Goal: Task Accomplishment & Management: Use online tool/utility

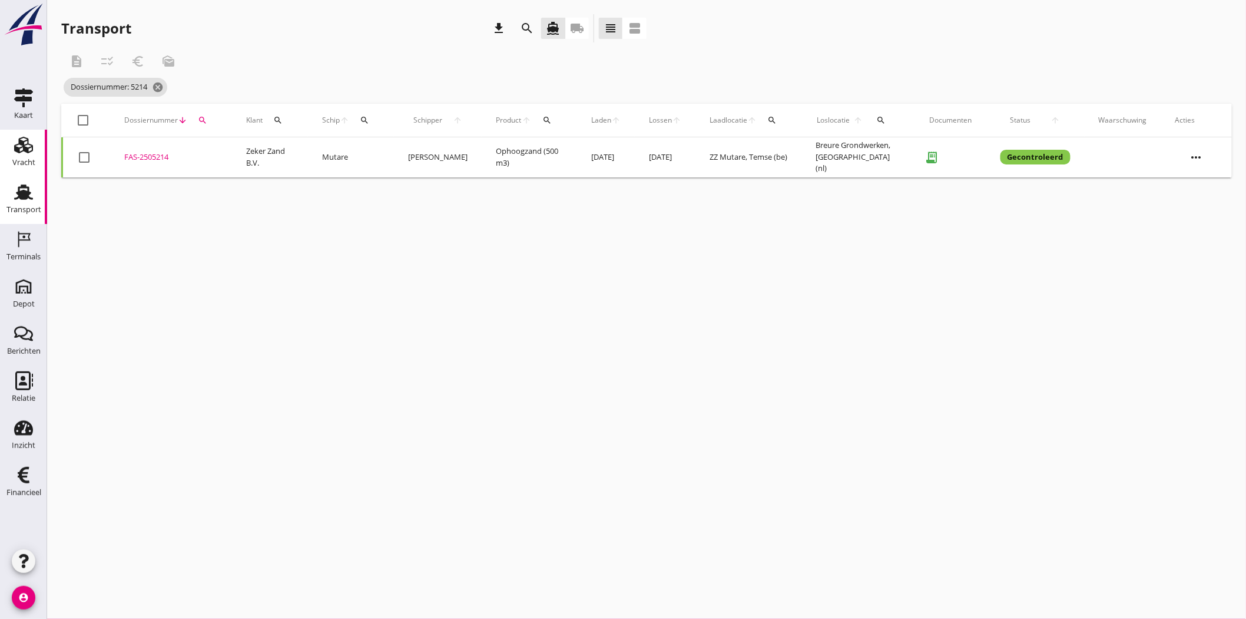
click at [34, 149] on div "Vracht" at bounding box center [23, 144] width 28 height 19
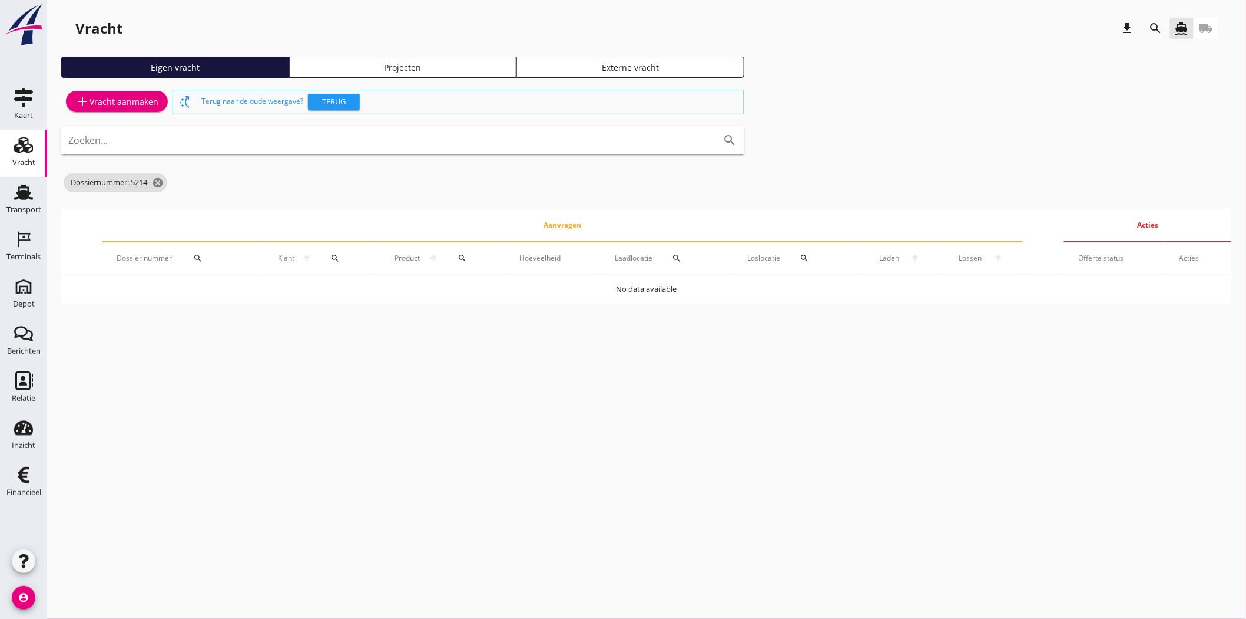
click at [482, 60] on link "Projecten" at bounding box center [403, 67] width 228 height 21
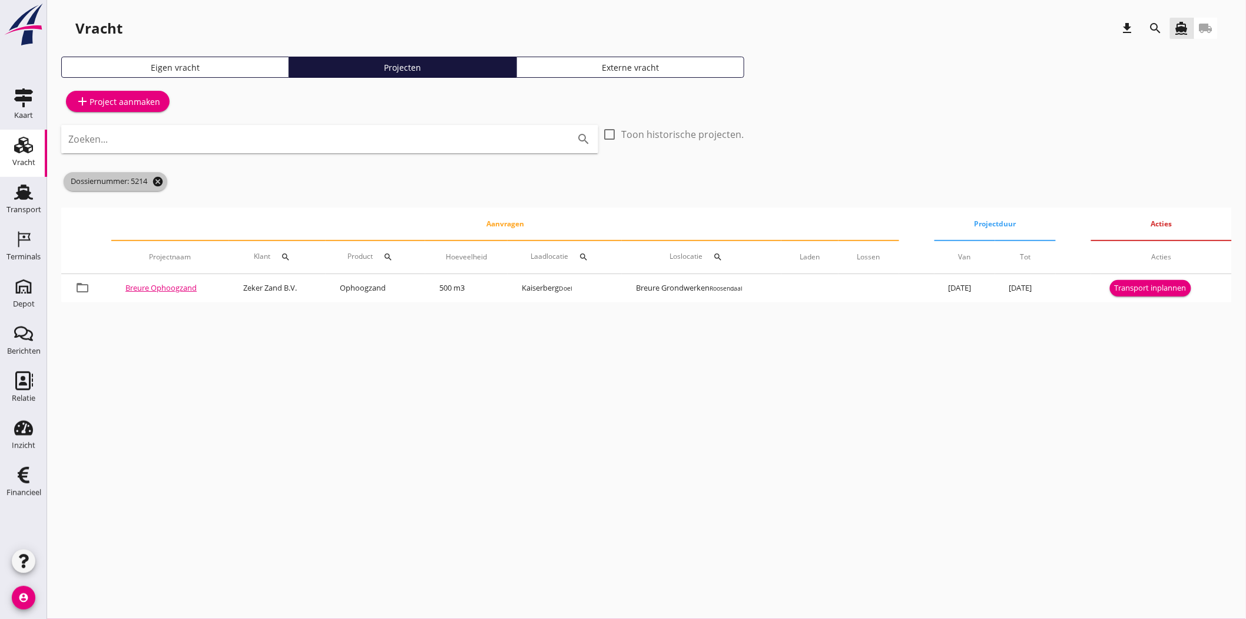
click at [160, 183] on icon "cancel" at bounding box center [158, 182] width 12 height 12
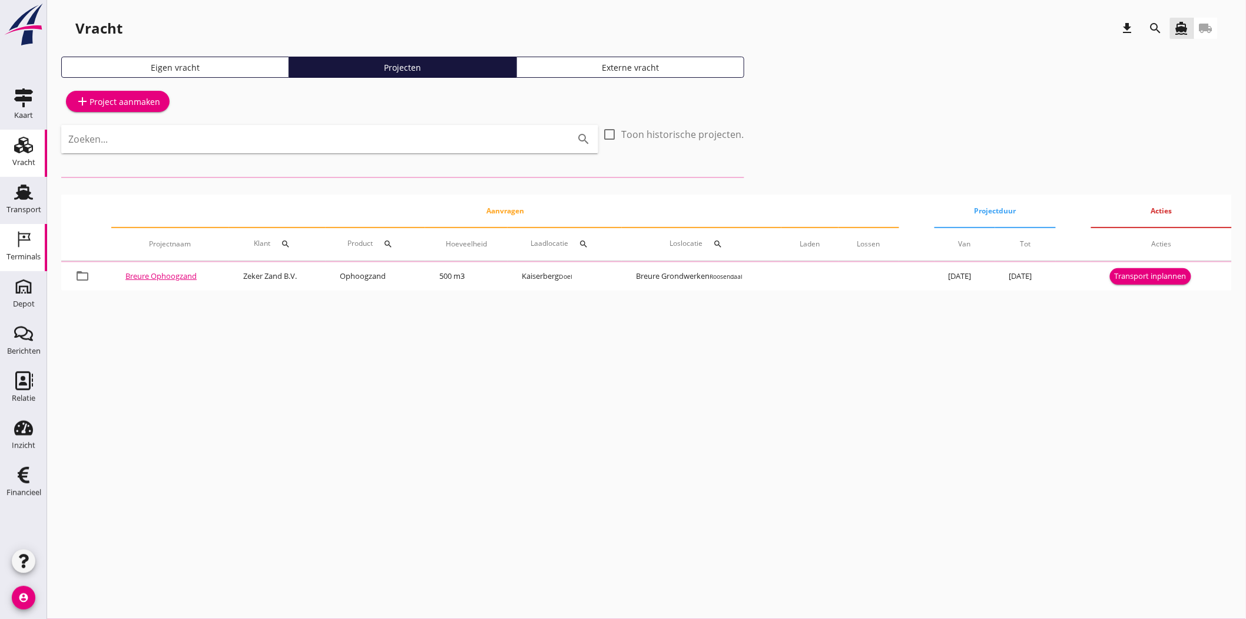
click at [11, 260] on div "Terminals" at bounding box center [23, 257] width 34 height 8
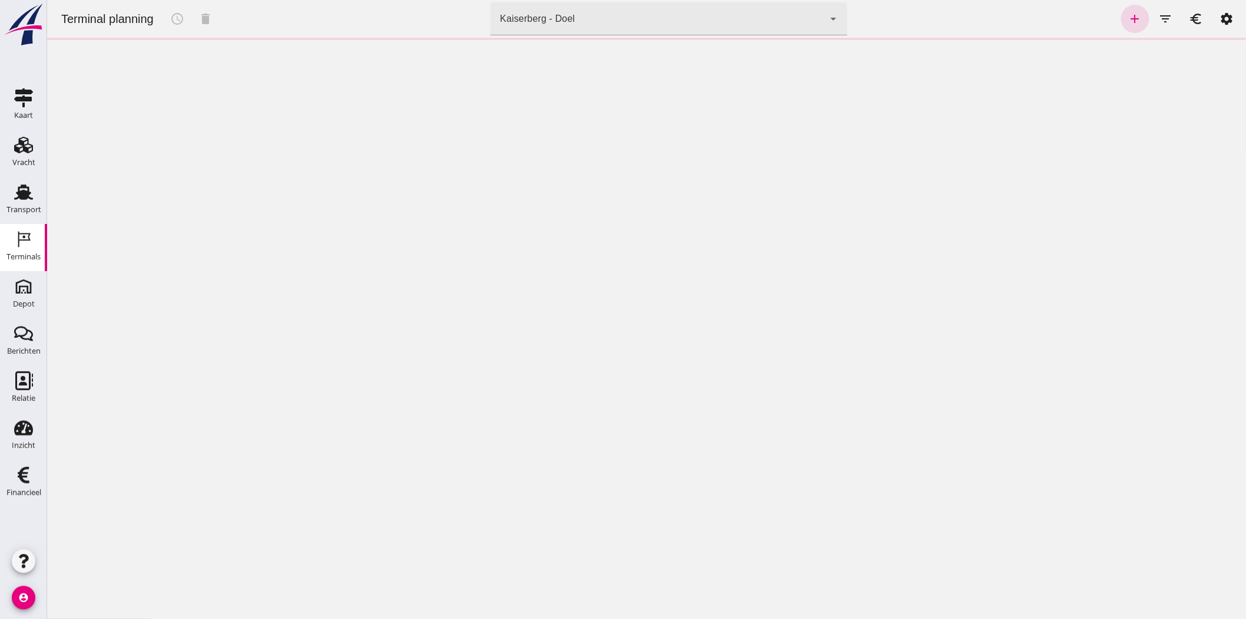
click div "Kaiserberg - Doel 7f603609-51ae-4e75-986b-c9057e559465"
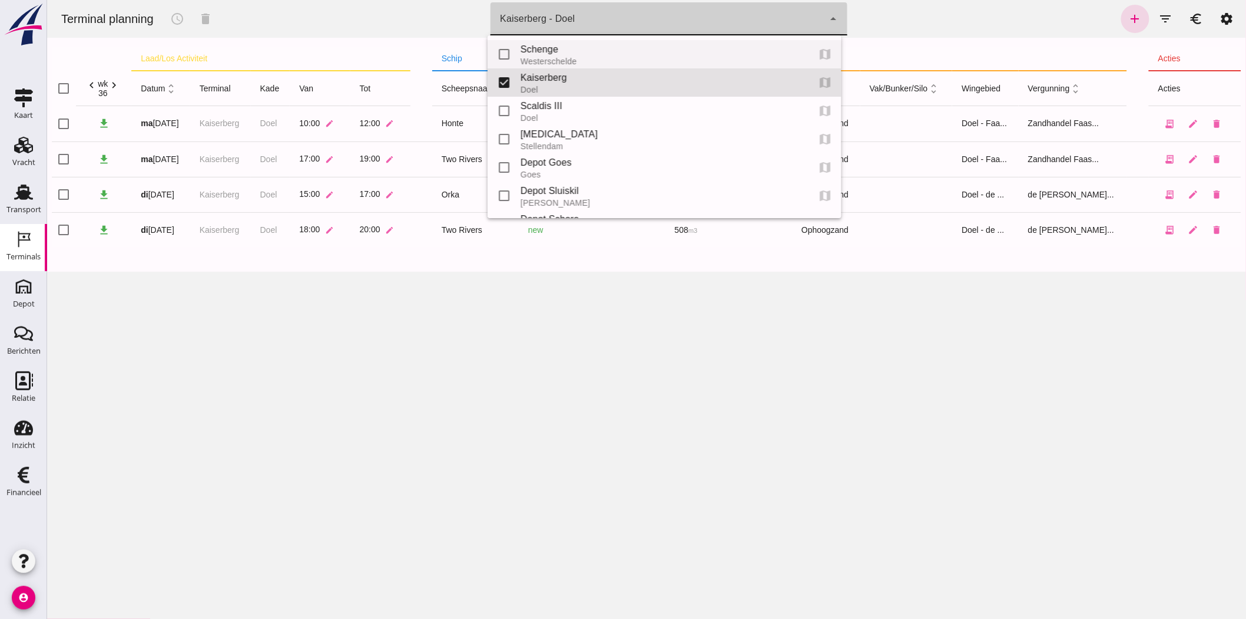
click at [561, 54] on div "Schenge" at bounding box center [659, 49] width 279 height 14
type input "9c876888-926f-4f5f-969d-c779b766b815"
checkbox input "true"
checkbox input "false"
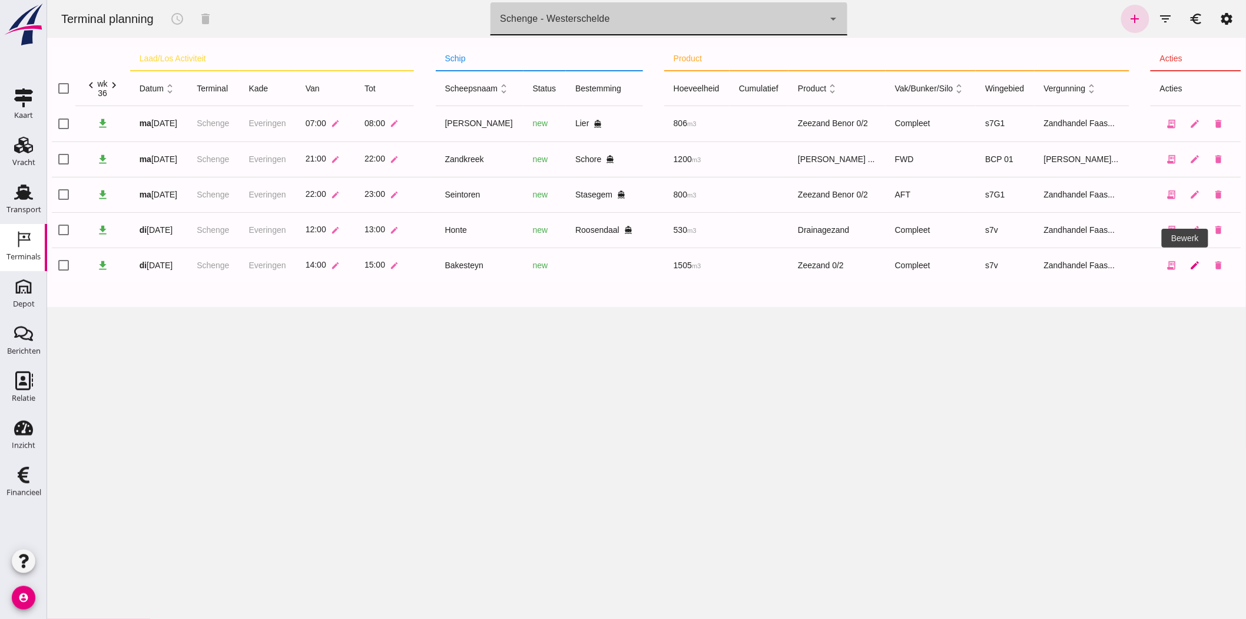
click at [1190, 264] on icon "edit" at bounding box center [1195, 265] width 11 height 11
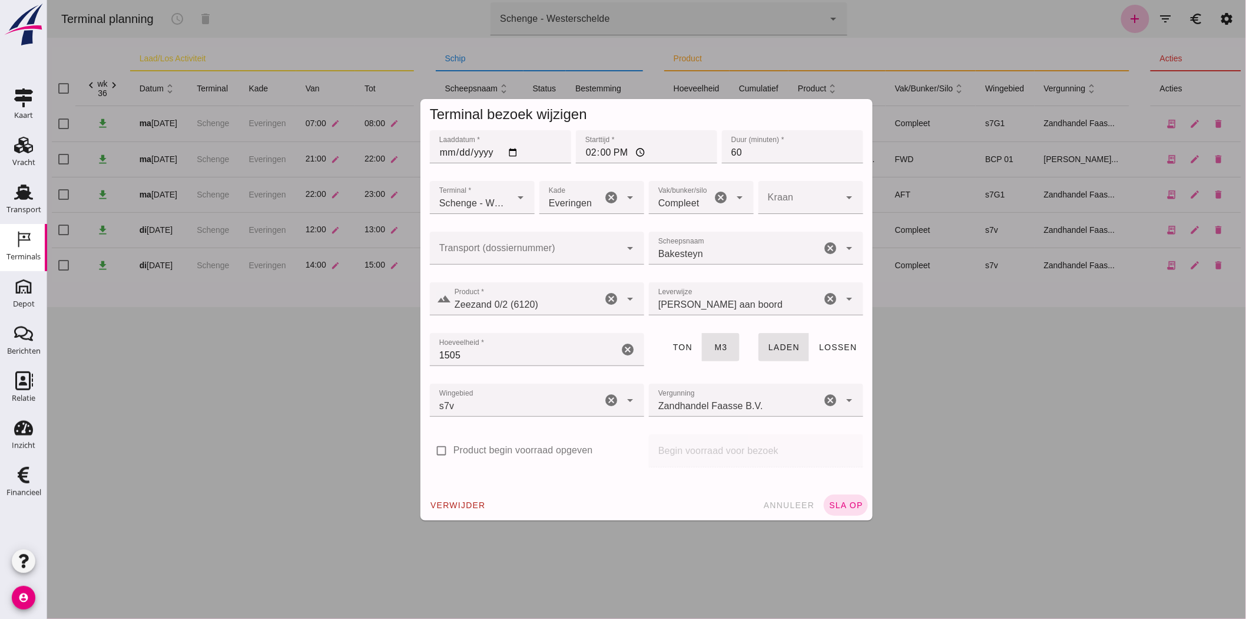
click input "Transport (dossiernummer)"
type input "5312"
click span "sla op"
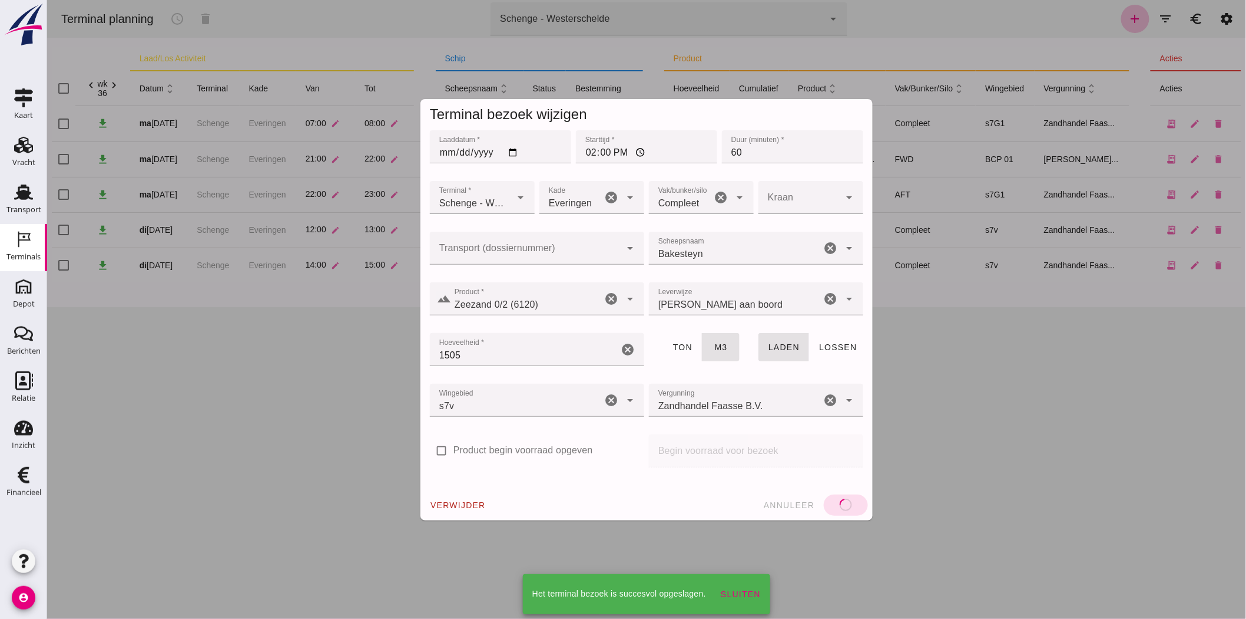
click at [496, 254] on div at bounding box center [646, 309] width 1199 height 619
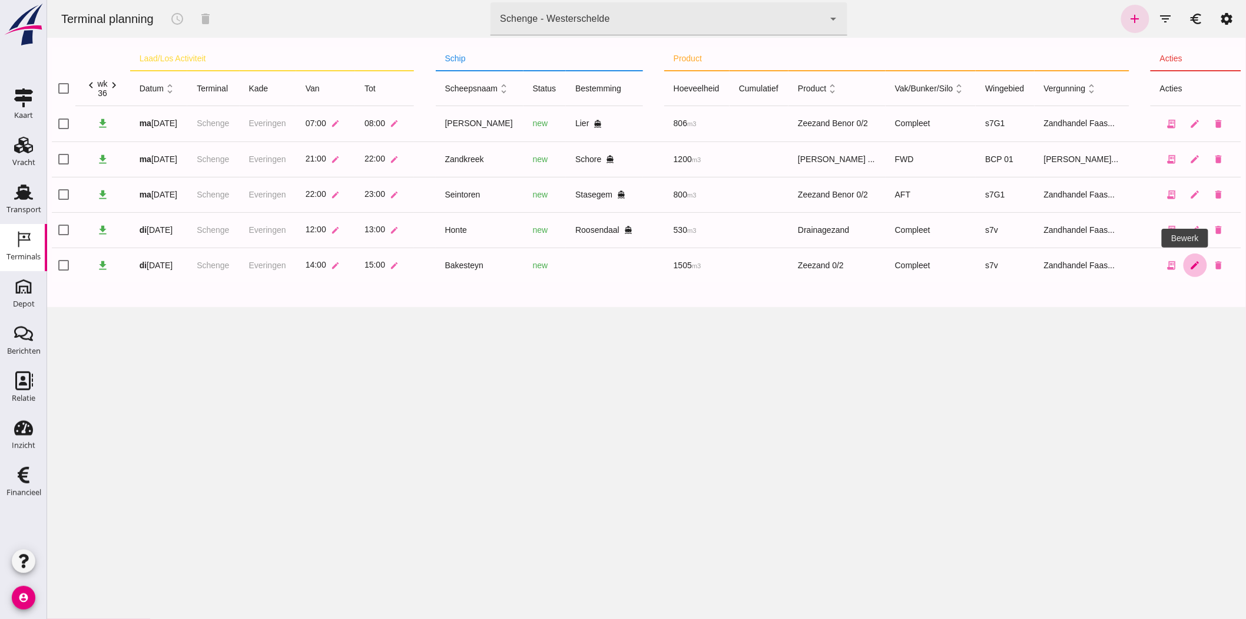
click at [1190, 267] on icon "edit" at bounding box center [1195, 265] width 11 height 11
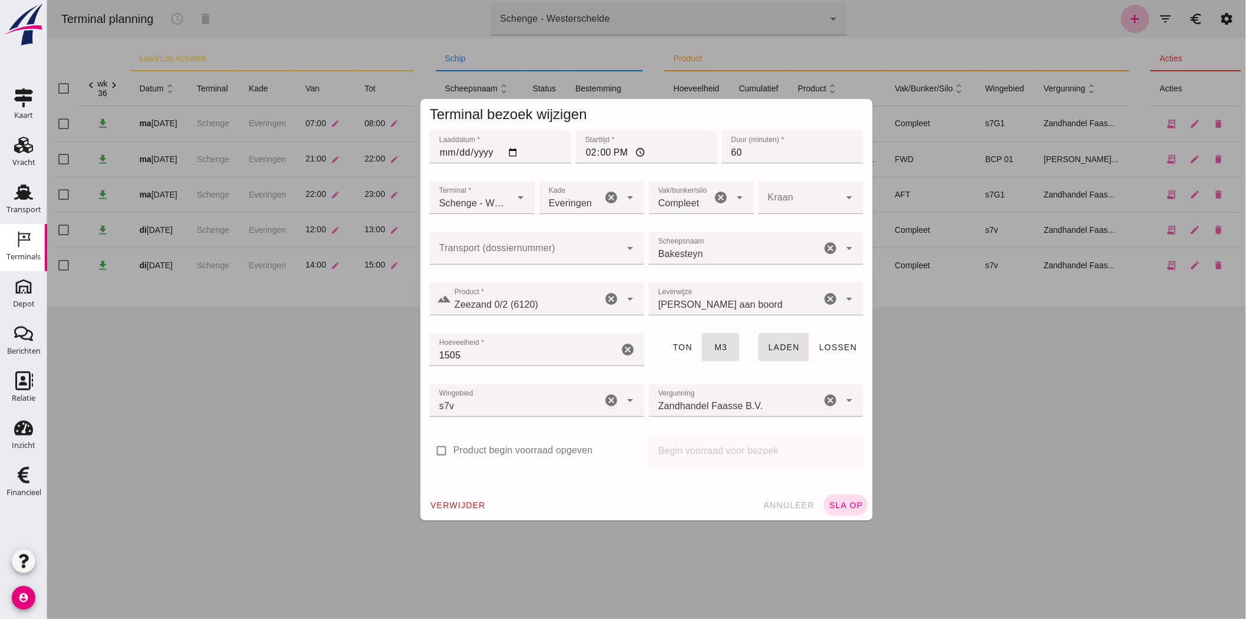
click input "Transport (dossiernummer)"
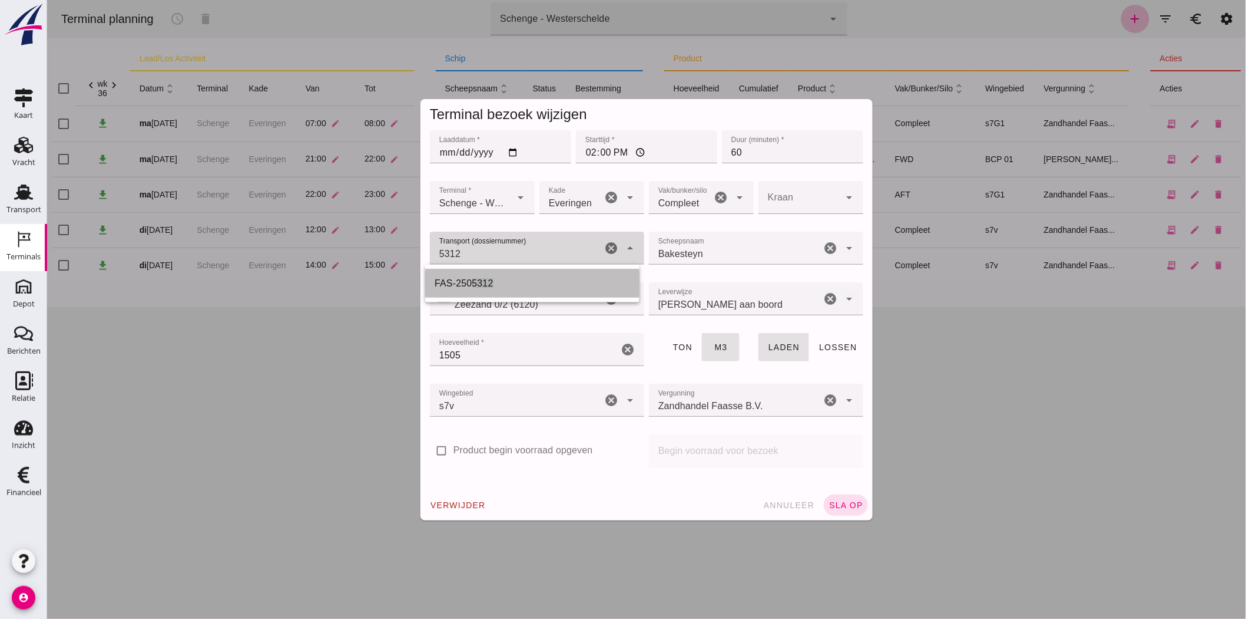
click at [458, 287] on div "FAS-250 5312" at bounding box center [532, 283] width 196 height 14
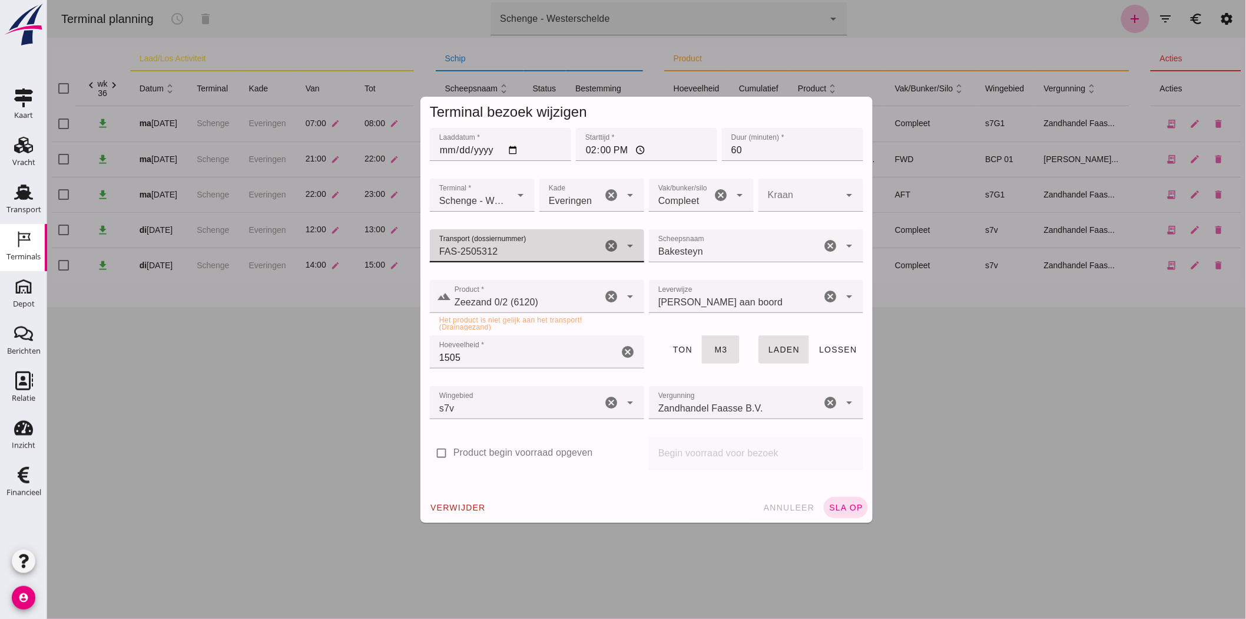
type input "FAS-2505312"
click icon "arrow_drop_down"
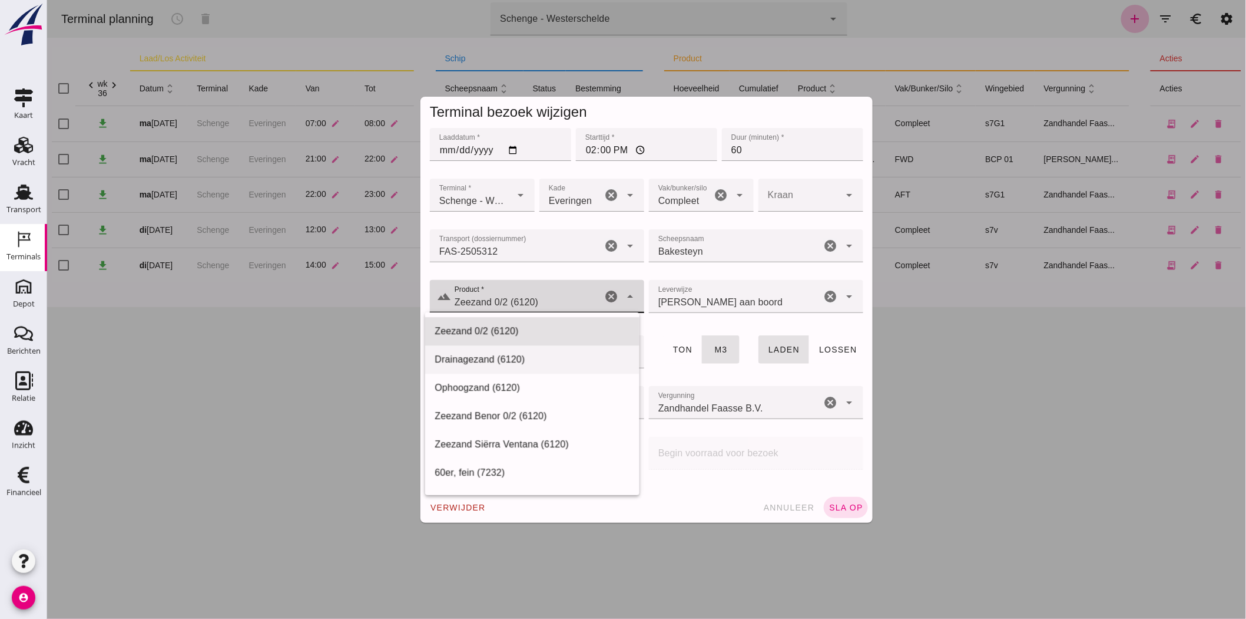
click at [561, 360] on div "Drainagezand (6120)" at bounding box center [532, 359] width 196 height 14
type input "Drainagezand (6120)"
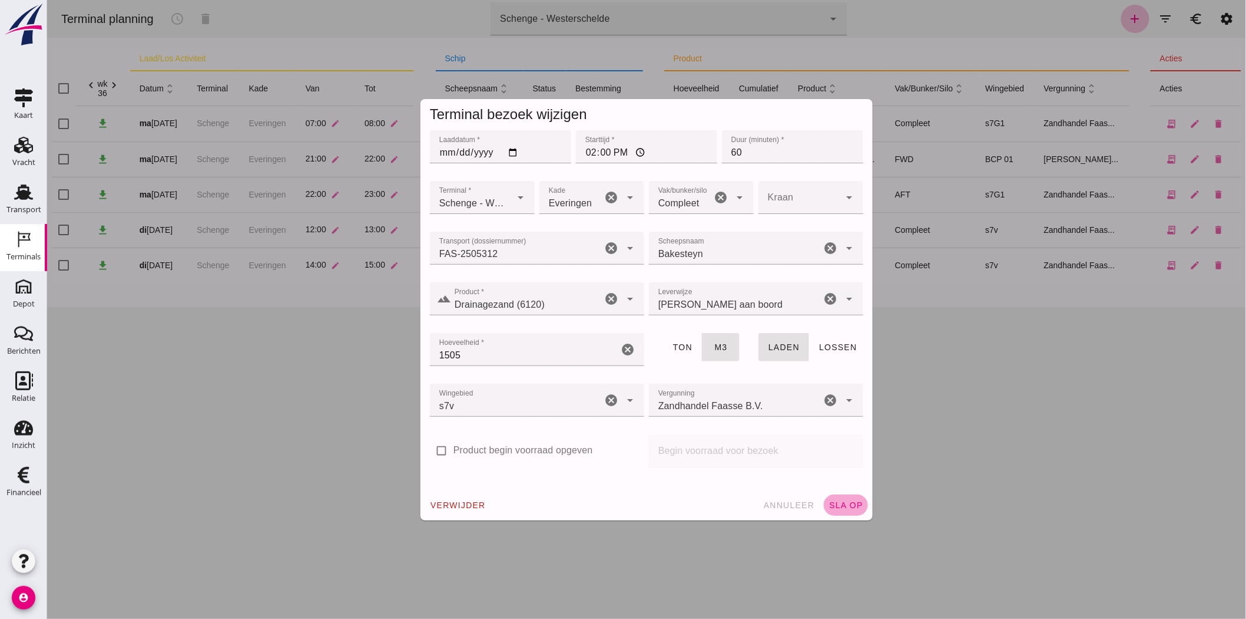
drag, startPoint x: 838, startPoint y: 510, endPoint x: 834, endPoint y: 462, distance: 48.5
click button "sla op"
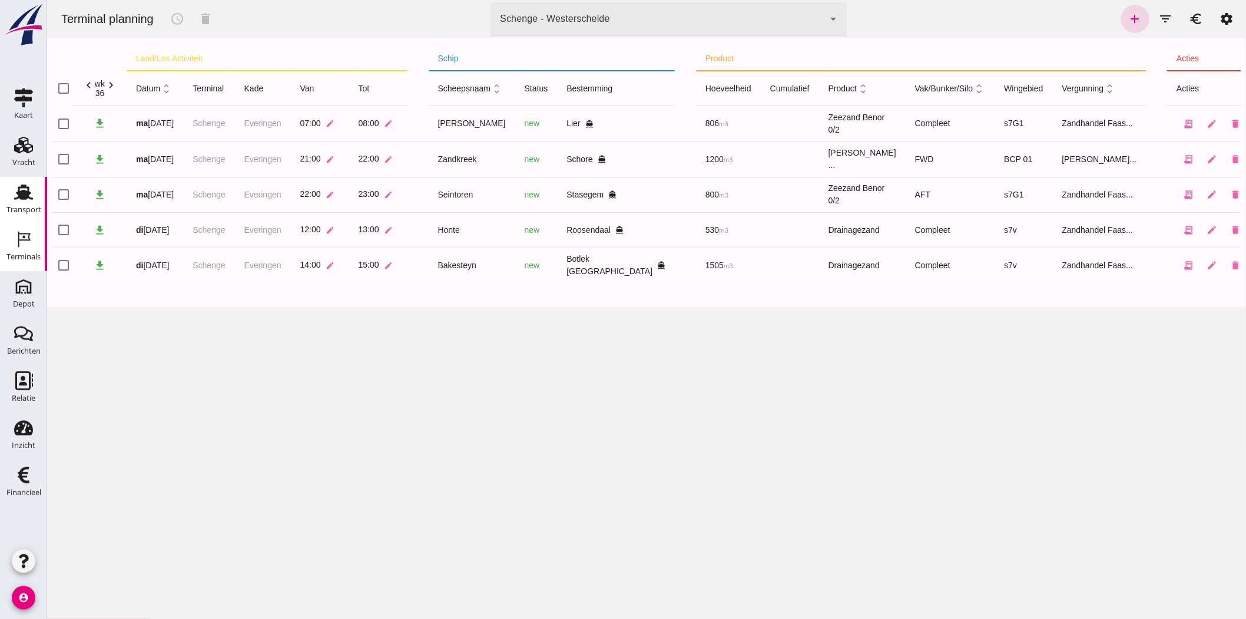
click at [7, 203] on div "Transport" at bounding box center [23, 209] width 35 height 16
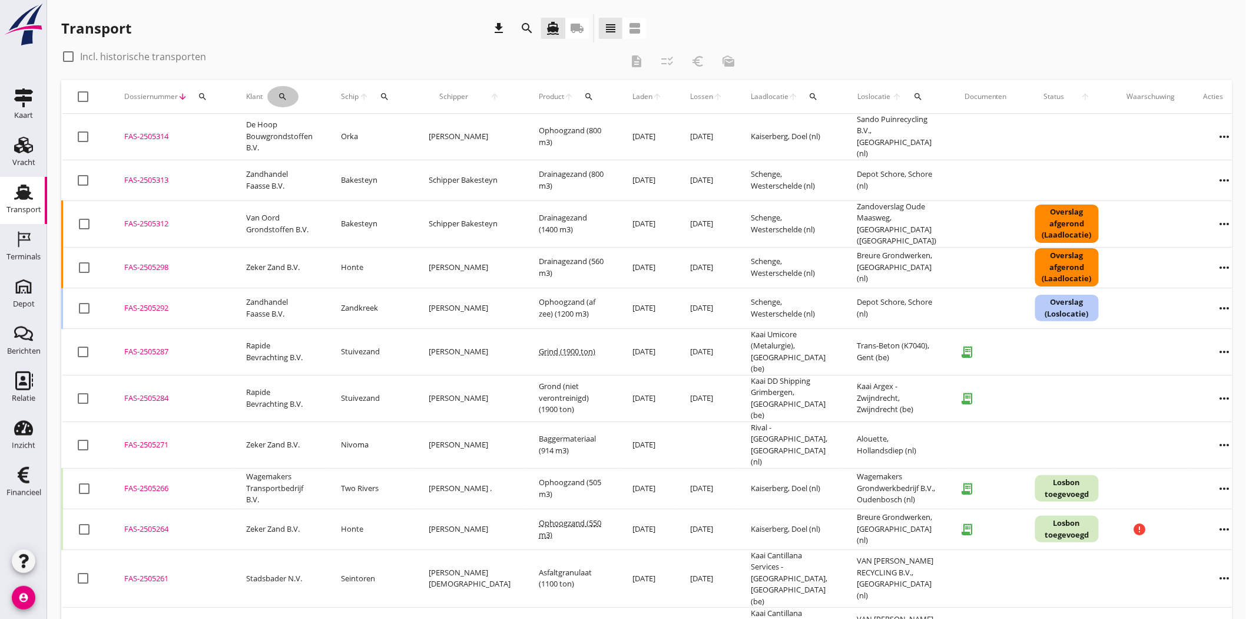
click at [295, 102] on button "search" at bounding box center [282, 96] width 31 height 21
click at [310, 134] on input "Zoeken op opdrachtgever..." at bounding box center [333, 130] width 123 height 19
click at [311, 134] on input "Zoeken op opdrachtgever..." at bounding box center [333, 130] width 123 height 19
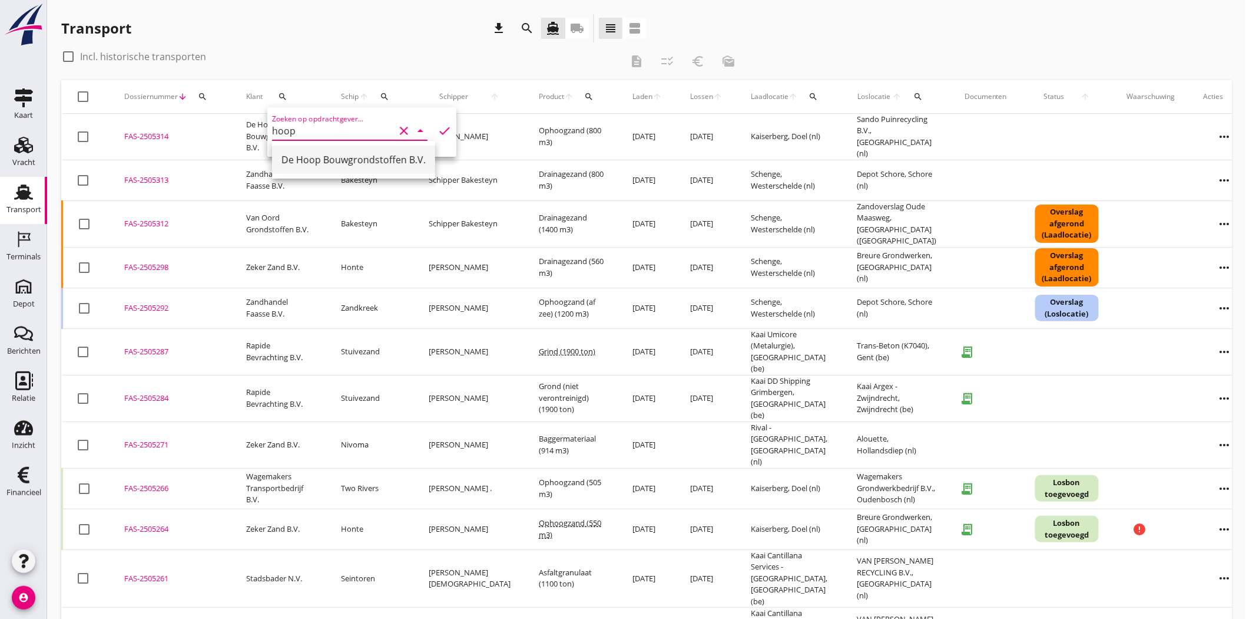
click at [320, 163] on div "De Hoop Bouwgrondstoffen B.V." at bounding box center [354, 160] width 144 height 14
type input "De Hoop Bouwgrondstoffen B.V."
click at [438, 127] on icon "check" at bounding box center [445, 131] width 14 height 14
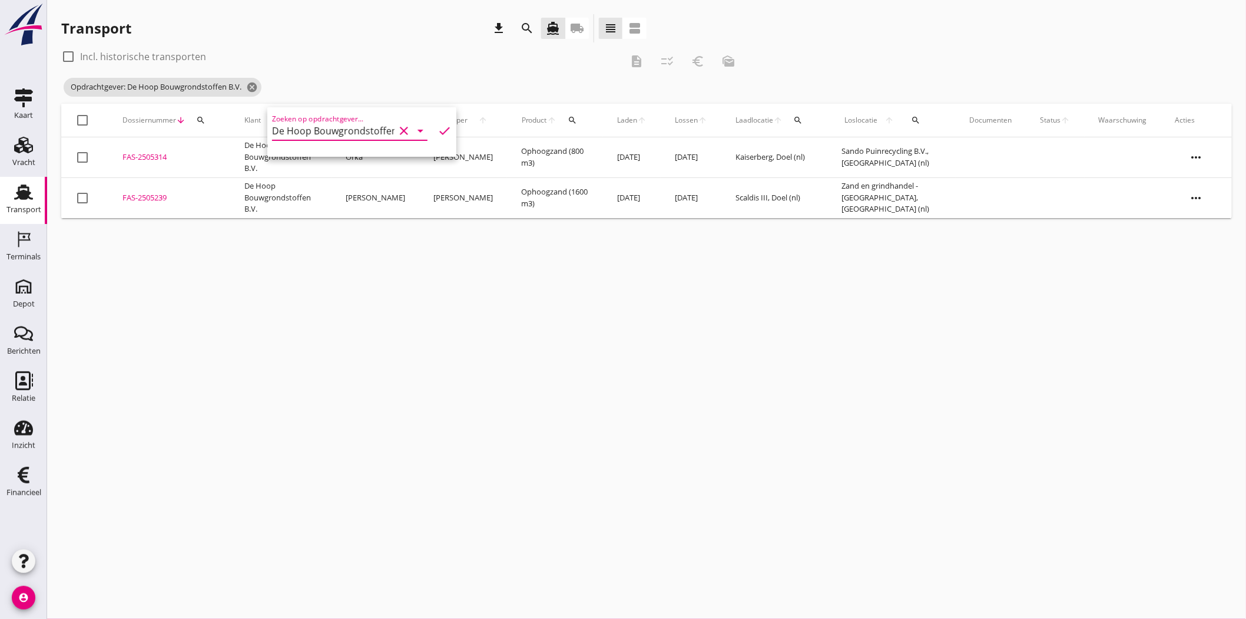
click at [438, 125] on icon "check" at bounding box center [445, 131] width 14 height 14
click at [67, 57] on div at bounding box center [68, 57] width 20 height 20
checkbox input "true"
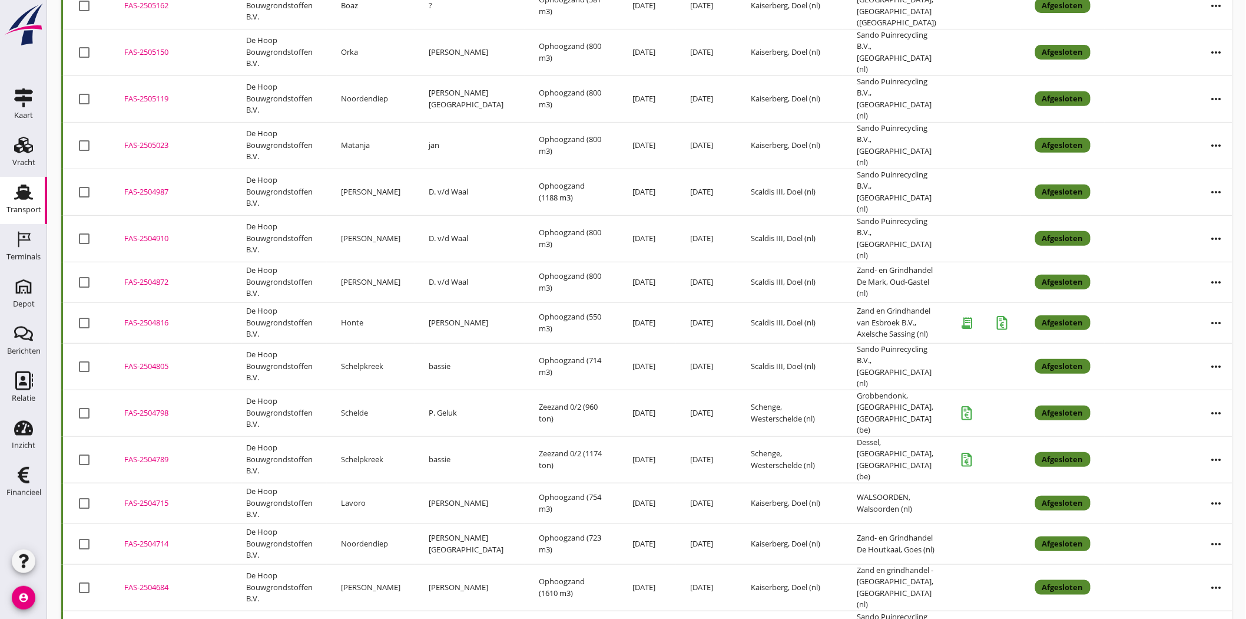
scroll to position [262, 0]
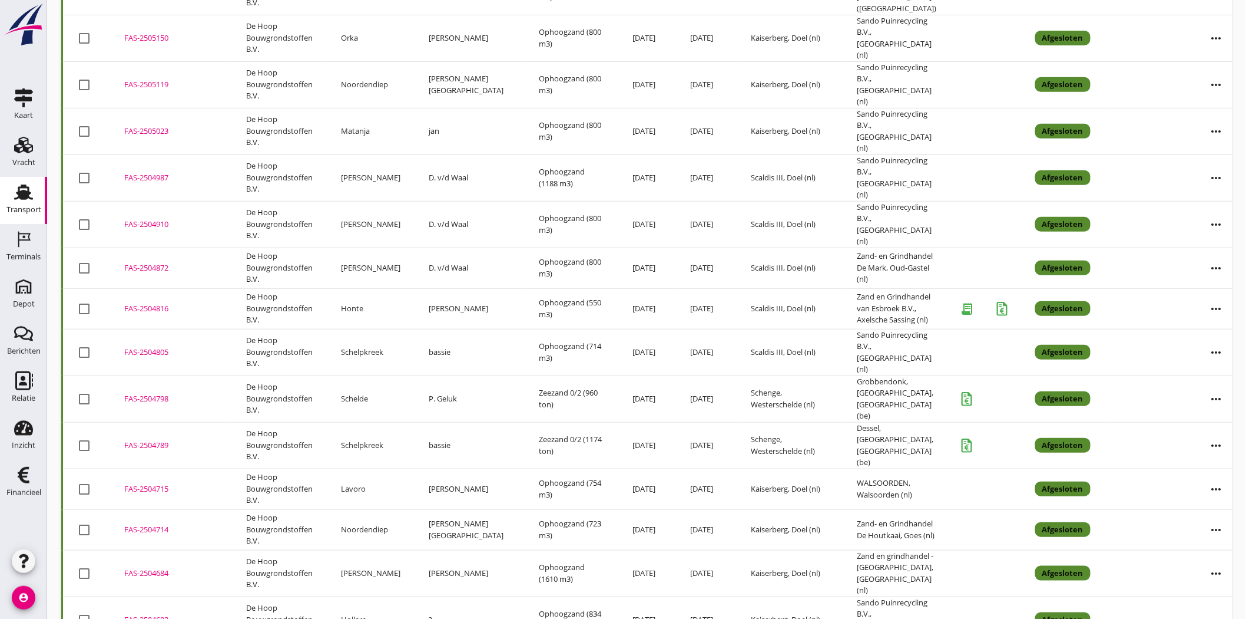
click at [84, 342] on div at bounding box center [84, 352] width 20 height 20
checkbox input "false"
drag, startPoint x: 154, startPoint y: 302, endPoint x: 138, endPoint y: 303, distance: 16.6
click at [138, 346] on div "FAS-2504805" at bounding box center [171, 352] width 94 height 12
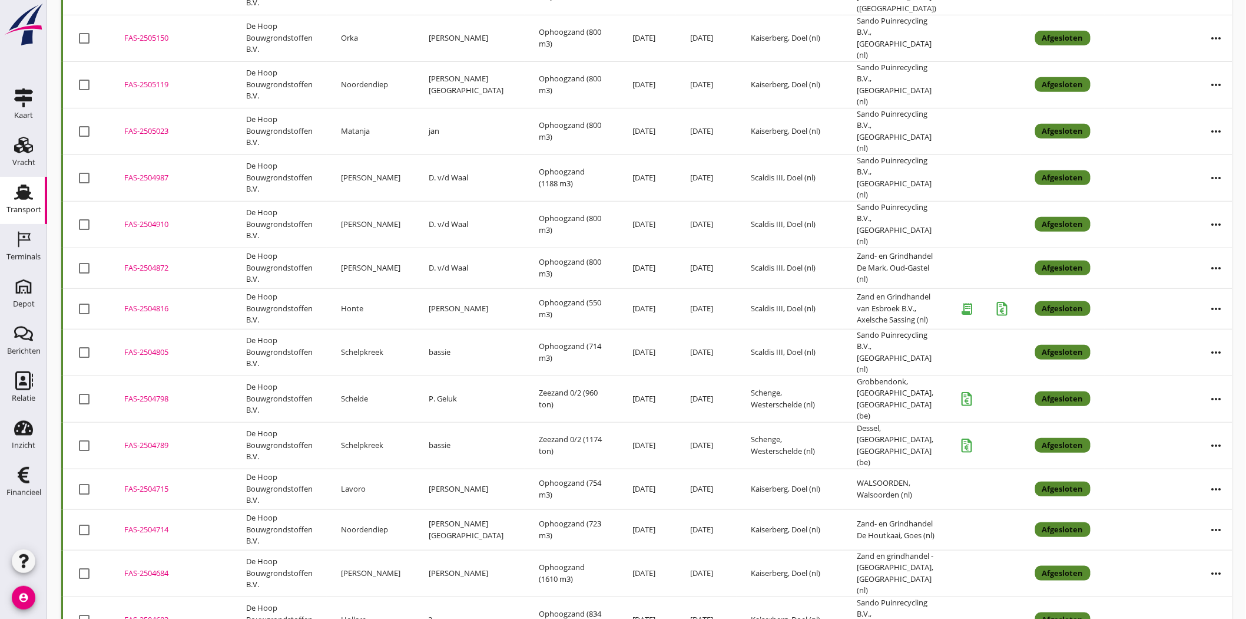
click at [139, 288] on td "FAS-2504816 upload_file Drop hier uw bestand om het aan het dossier toe te voeg…" at bounding box center [171, 308] width 122 height 41
click at [138, 262] on div "FAS-2504872" at bounding box center [171, 268] width 94 height 12
click at [139, 219] on div "FAS-2504910" at bounding box center [171, 225] width 94 height 12
click at [140, 172] on div "FAS-2504987" at bounding box center [171, 178] width 94 height 12
click at [148, 125] on div "FAS-2505023" at bounding box center [171, 131] width 94 height 12
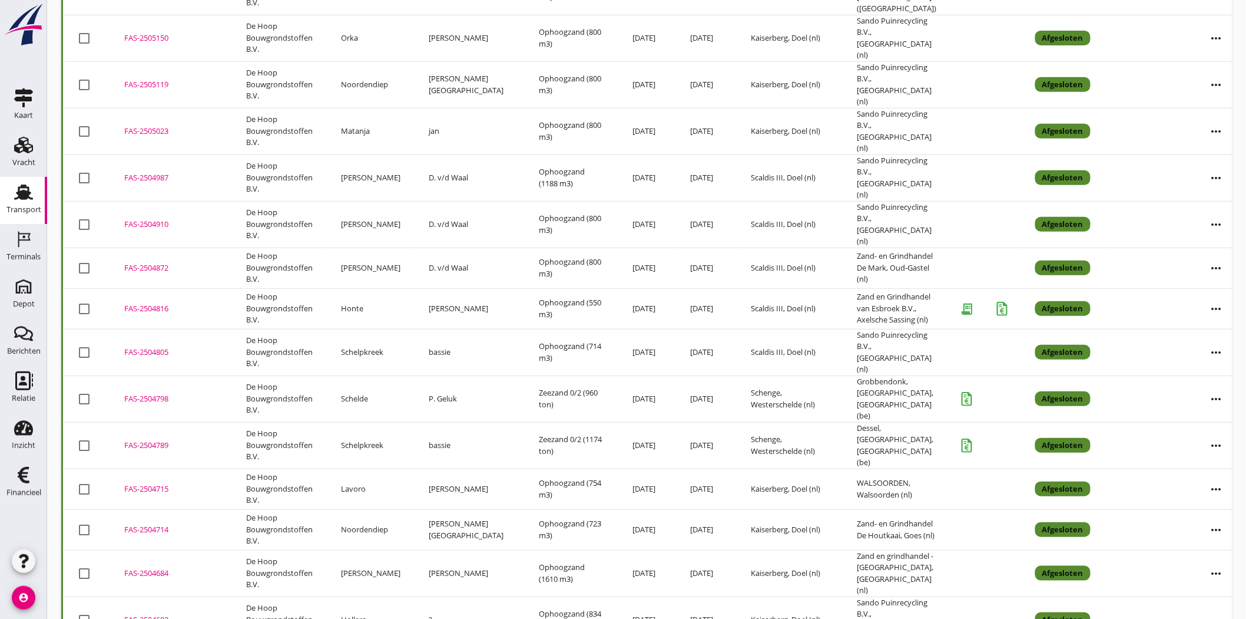
click at [157, 79] on div "FAS-2505119" at bounding box center [171, 85] width 94 height 12
click at [154, 32] on div "FAS-2505150" at bounding box center [171, 38] width 94 height 12
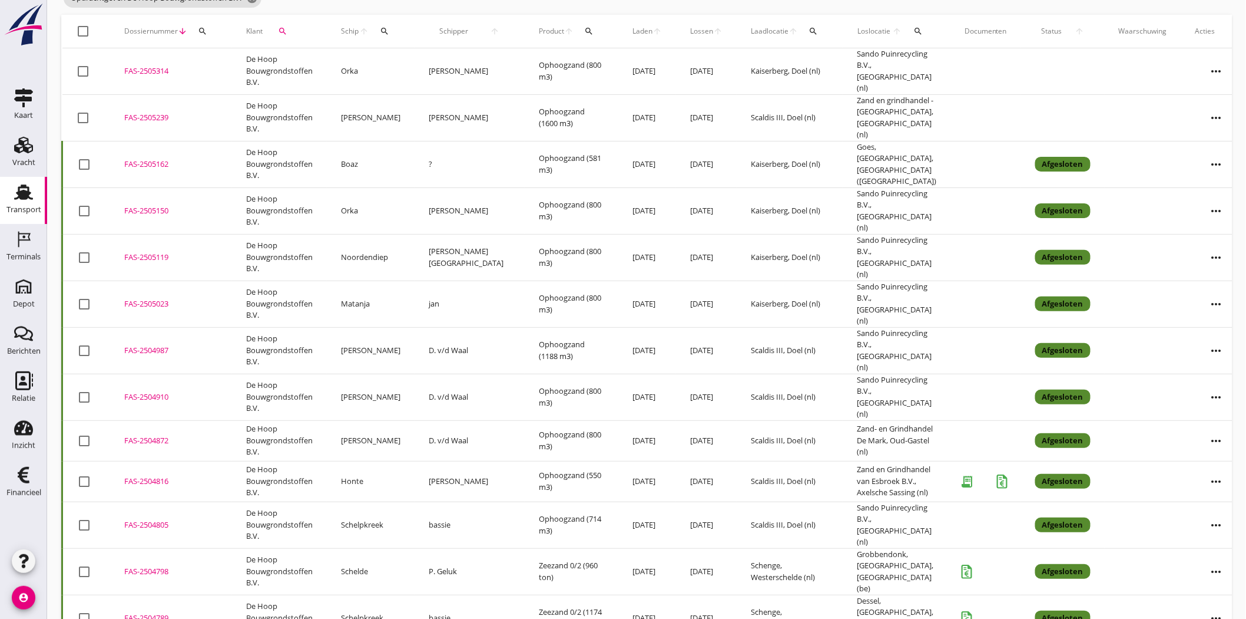
scroll to position [65, 0]
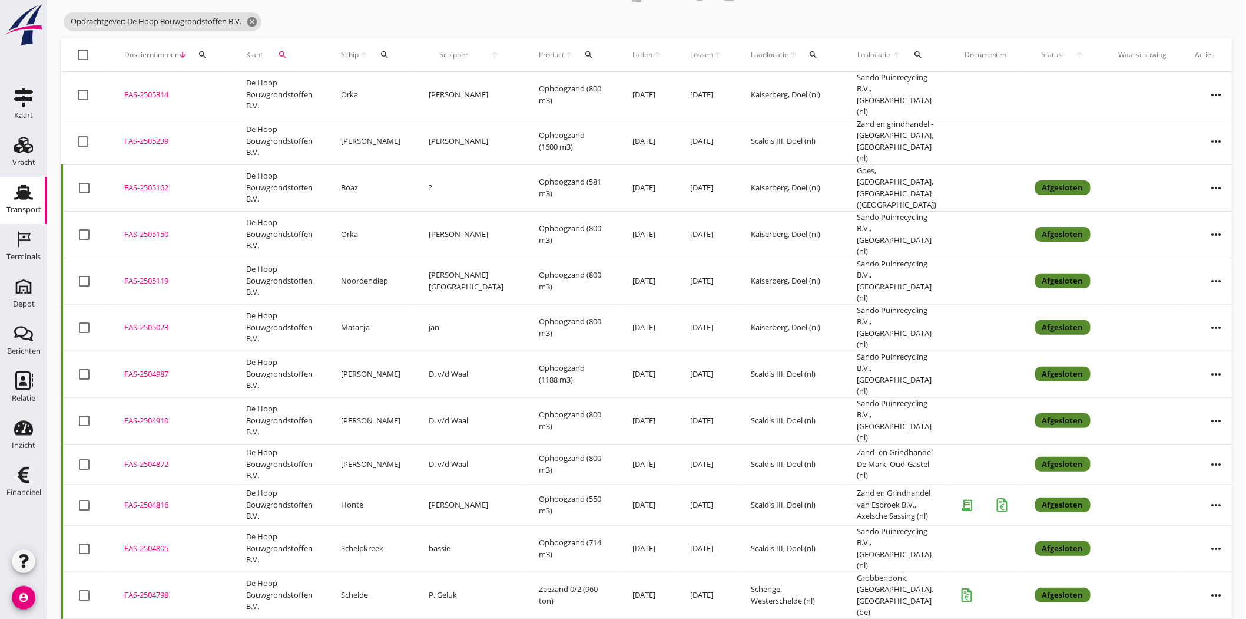
click at [155, 182] on div "FAS-2505162" at bounding box center [171, 188] width 94 height 12
click at [167, 135] on div "FAS-2505239" at bounding box center [171, 141] width 94 height 12
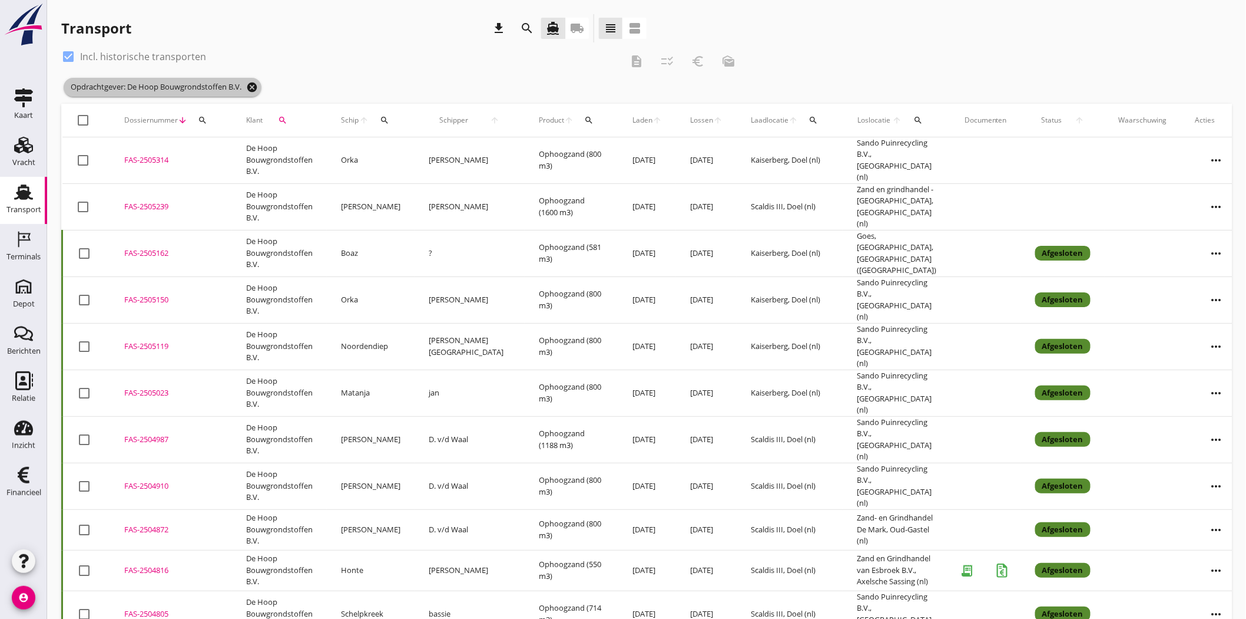
click at [256, 87] on icon "cancel" at bounding box center [252, 87] width 12 height 12
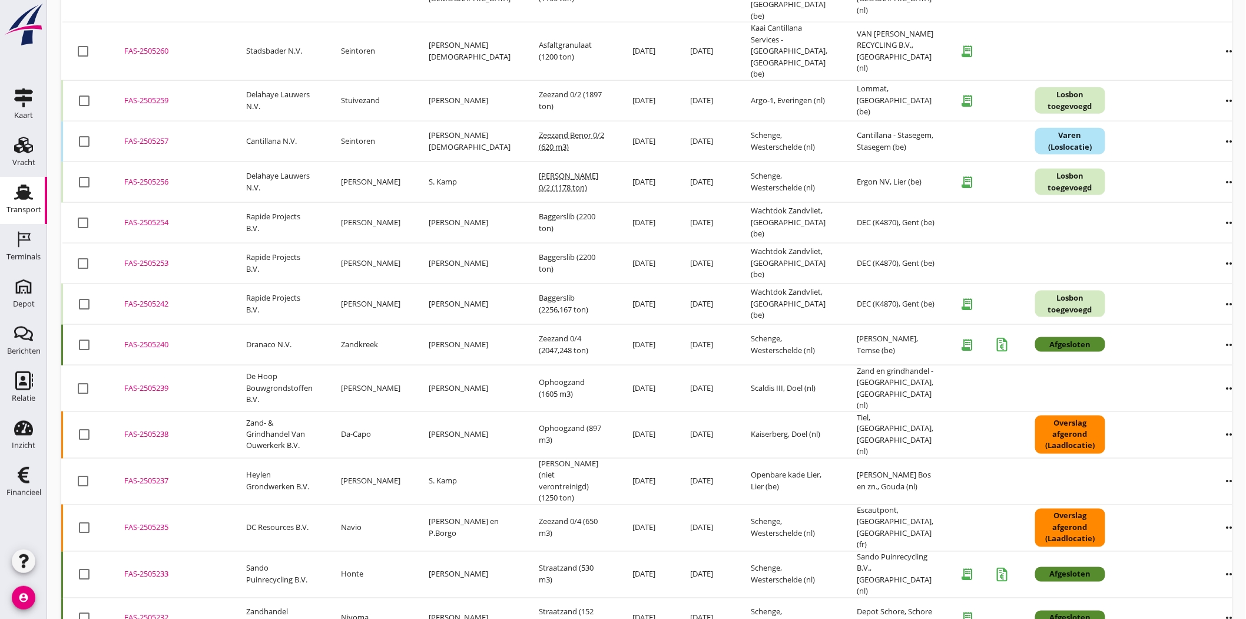
scroll to position [570, 0]
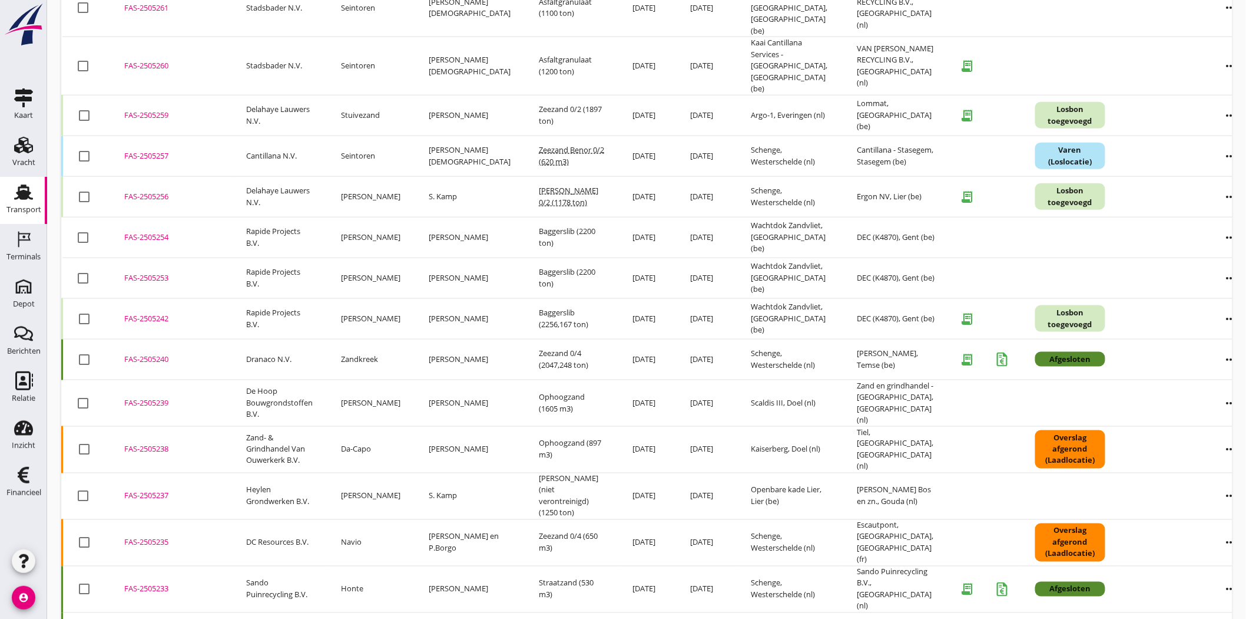
click at [136, 313] on div "FAS-2505242" at bounding box center [171, 319] width 94 height 12
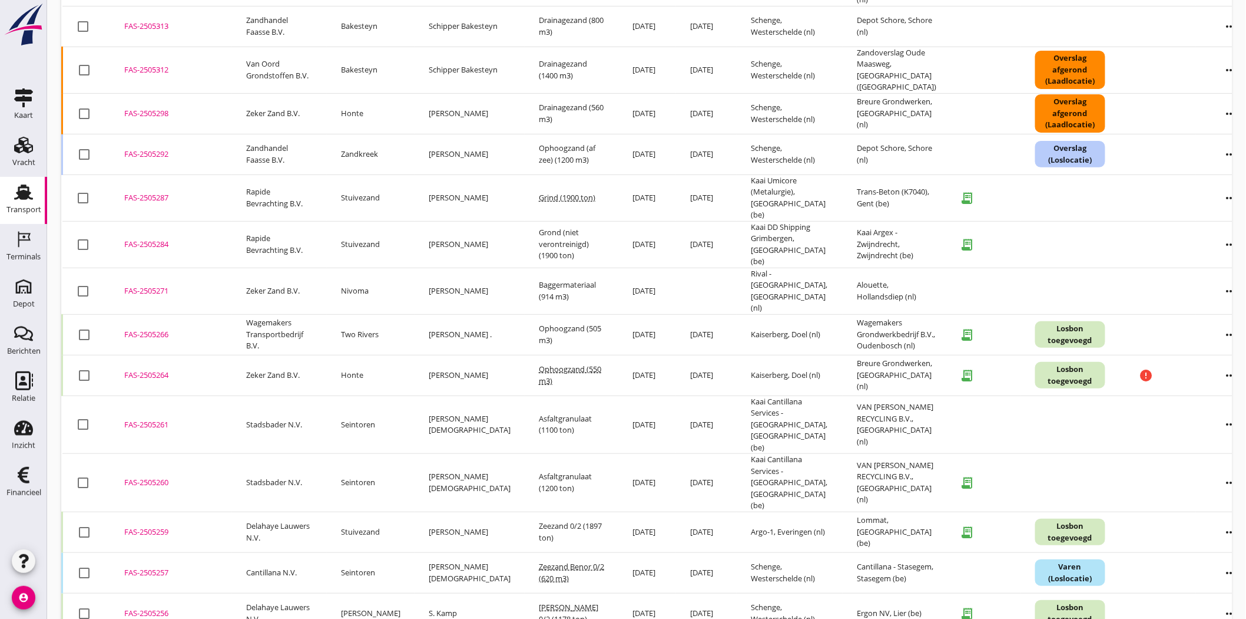
scroll to position [0, 0]
